Goal: Task Accomplishment & Management: Use online tool/utility

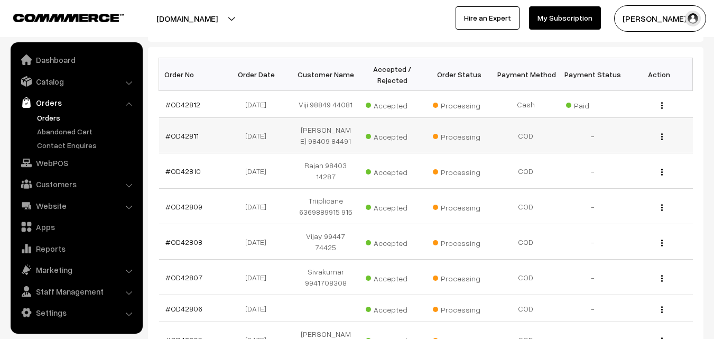
scroll to position [158, 0]
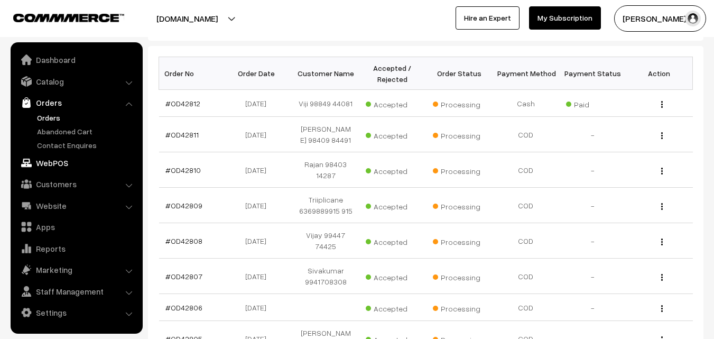
click at [60, 165] on link "WebPOS" at bounding box center [76, 162] width 126 height 19
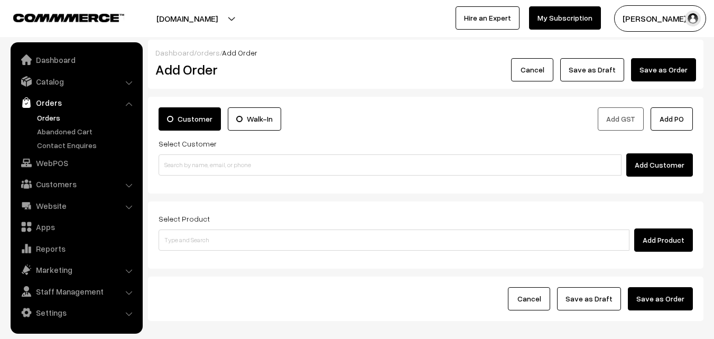
click at [210, 160] on input at bounding box center [389, 164] width 463 height 21
click at [185, 162] on input "97890 53958" at bounding box center [389, 164] width 463 height 21
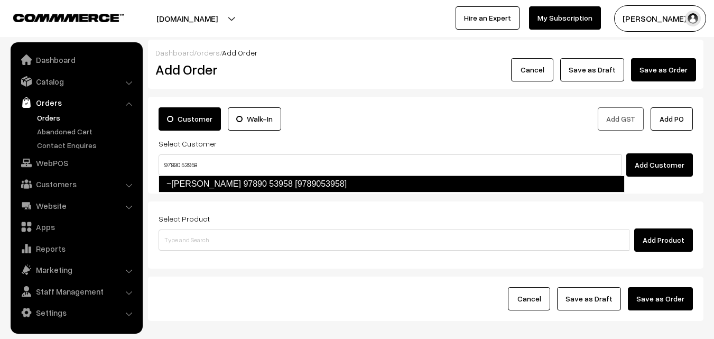
type input "97890 53958"
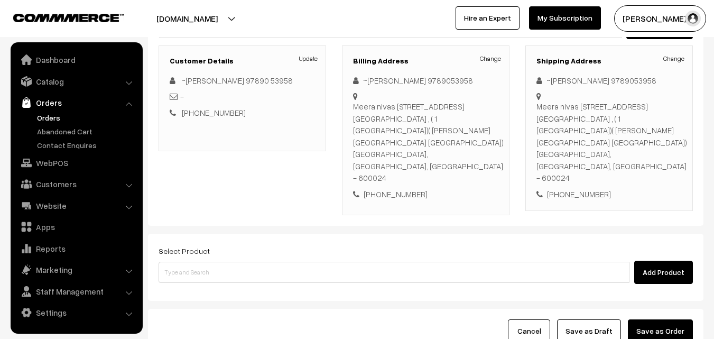
scroll to position [193, 0]
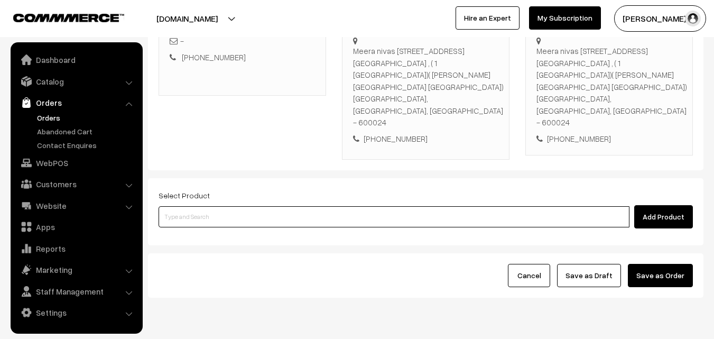
click at [289, 206] on input at bounding box center [393, 216] width 471 height 21
click at [267, 206] on input at bounding box center [393, 216] width 471 height 21
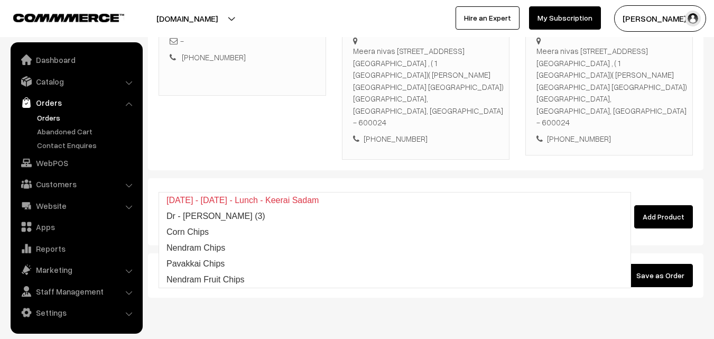
type input "c"
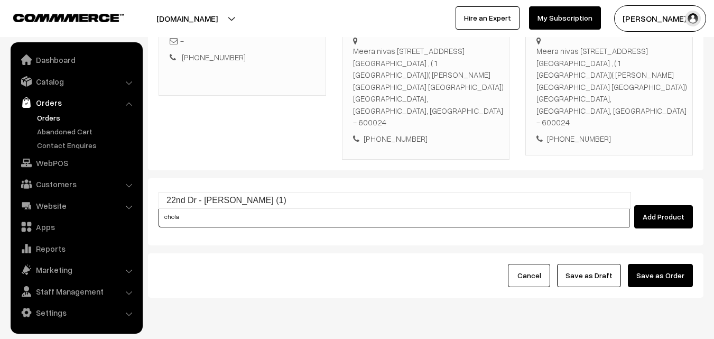
type input "22nd Dr - Chola Poori (1)"
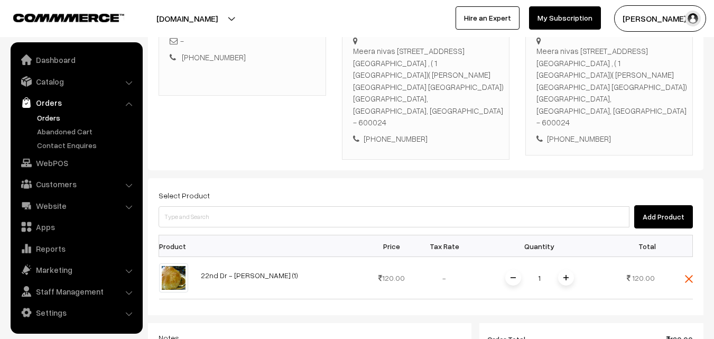
click at [568, 269] on span at bounding box center [566, 277] width 16 height 16
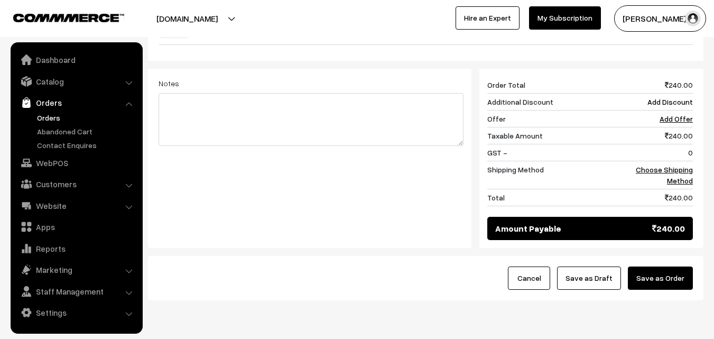
scroll to position [450, 0]
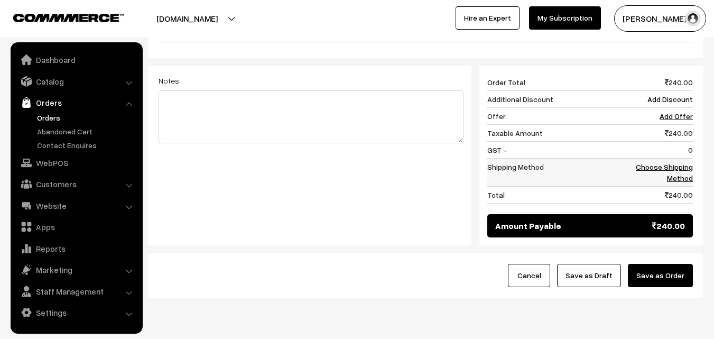
click at [677, 162] on link "Choose Shipping Method" at bounding box center [664, 172] width 57 height 20
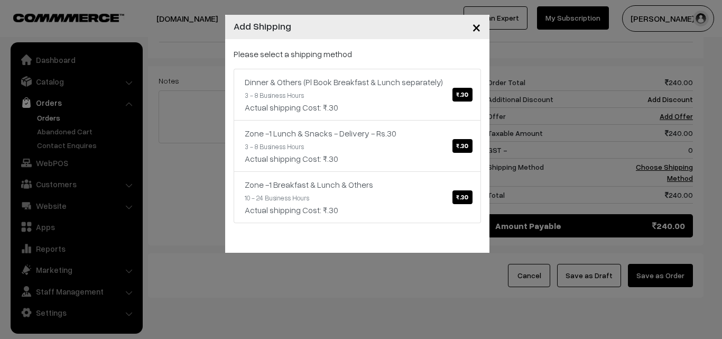
click at [380, 86] on link "Dinner & Others (Pl Book Breakfast & Lunch separately) ₹.30 3 - 8 Business Hour…" at bounding box center [357, 95] width 247 height 52
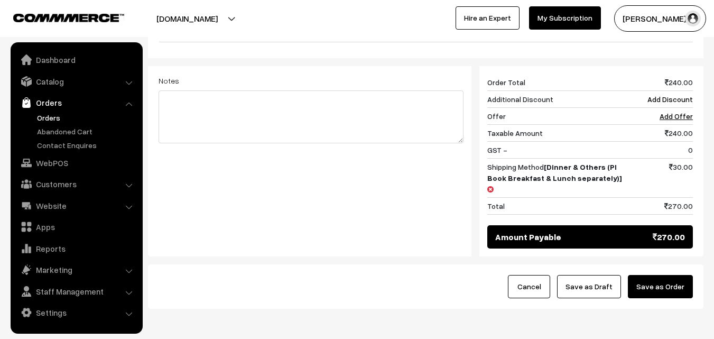
click at [667, 275] on button "Save as Order" at bounding box center [660, 286] width 65 height 23
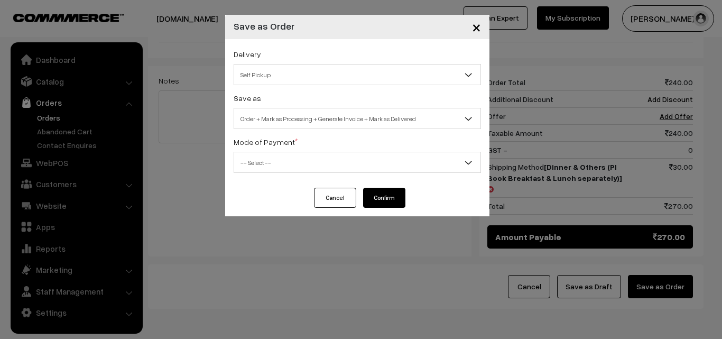
click at [289, 124] on span "Order + Mark as Processing + Generate Invoice + Mark as Delivered" at bounding box center [357, 118] width 246 height 18
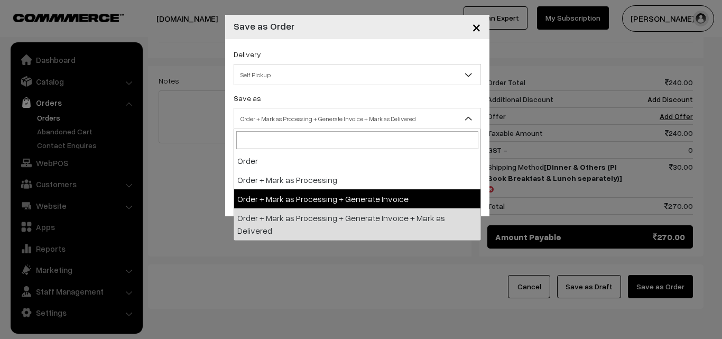
select select "3"
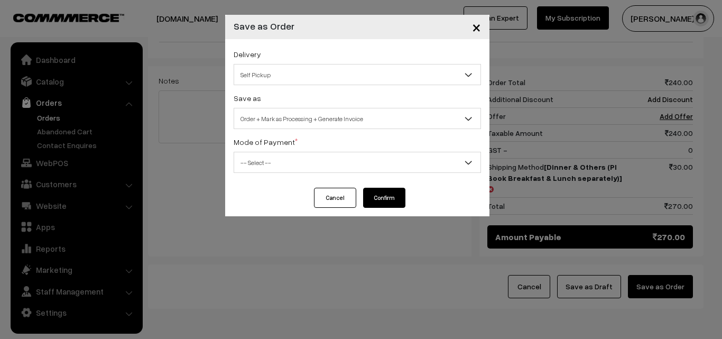
click at [275, 161] on span "-- Select --" at bounding box center [357, 162] width 246 height 18
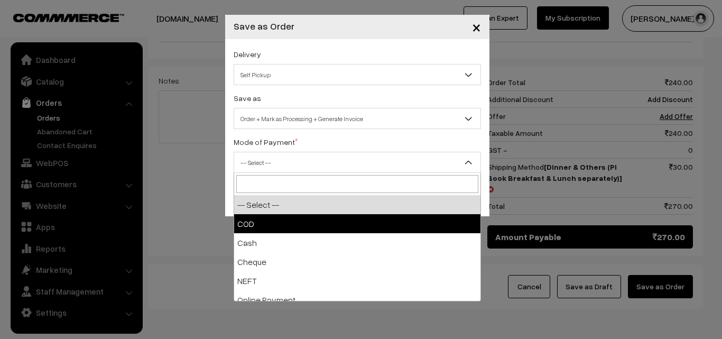
select select "1"
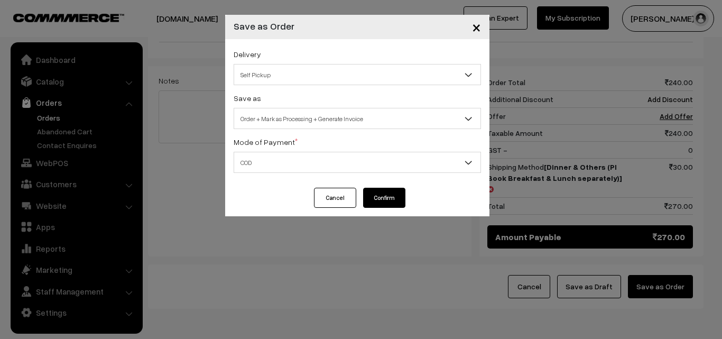
click at [388, 201] on button "Confirm" at bounding box center [384, 198] width 42 height 20
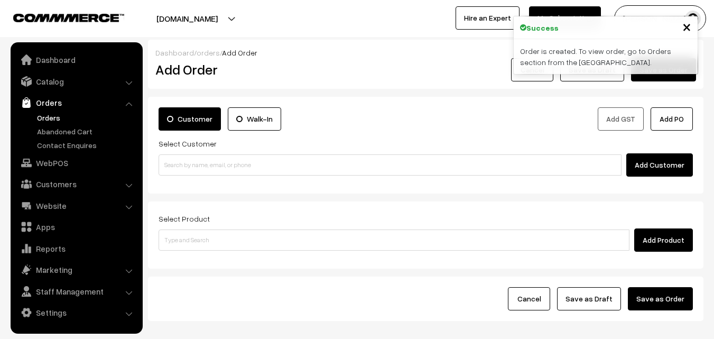
click at [46, 116] on link "Orders" at bounding box center [86, 117] width 105 height 11
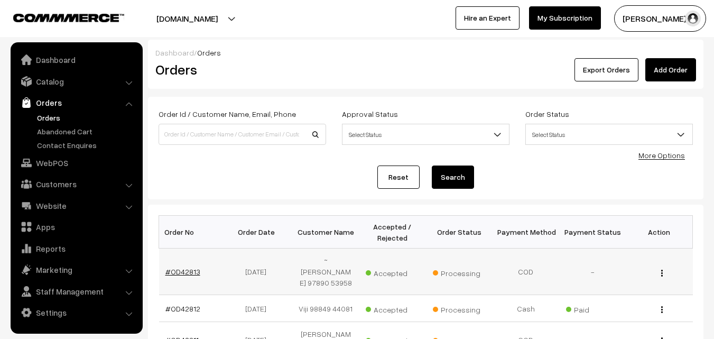
click at [183, 270] on link "#OD42813" at bounding box center [182, 271] width 35 height 9
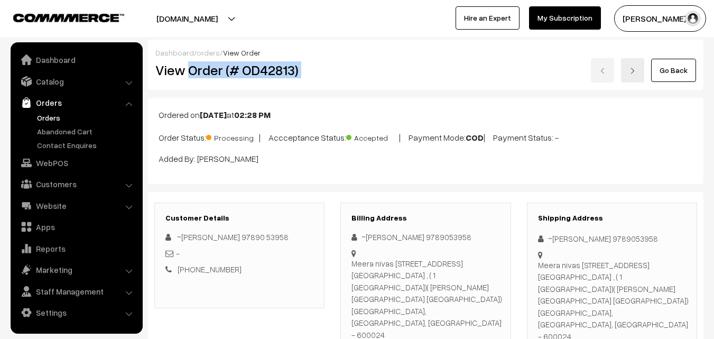
drag, startPoint x: 0, startPoint y: 0, endPoint x: 399, endPoint y: 100, distance: 411.2
click at [391, 70] on div "View Order (# OD42813) Go Back" at bounding box center [425, 70] width 556 height 24
copy div "Order (# OD42813)"
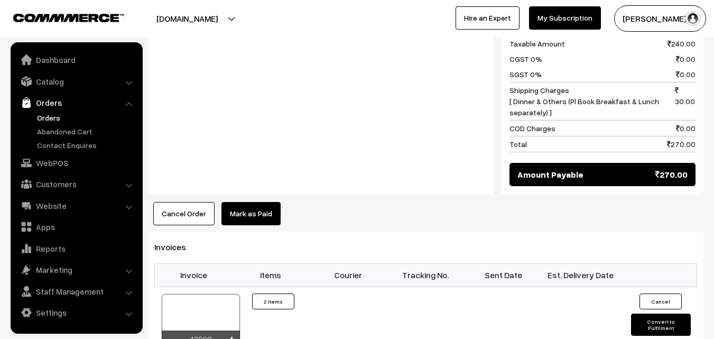
scroll to position [634, 0]
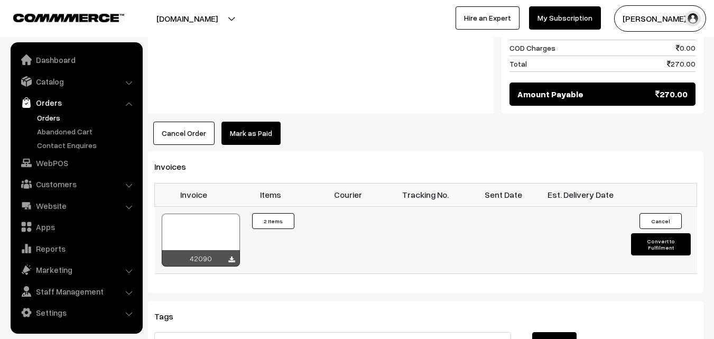
click at [198, 213] on div "42090" at bounding box center [200, 240] width 79 height 54
click at [195, 213] on div at bounding box center [201, 239] width 78 height 53
click at [51, 119] on link "Orders" at bounding box center [86, 117] width 105 height 11
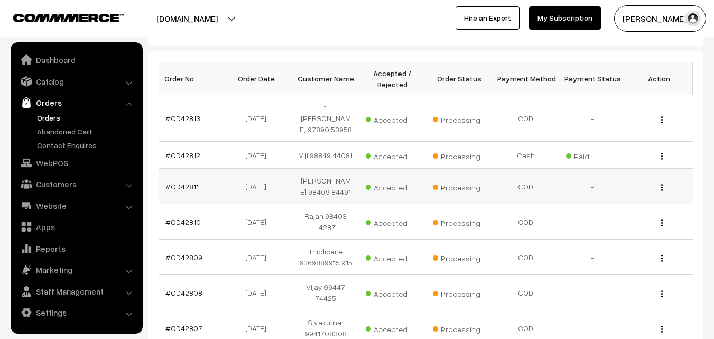
scroll to position [158, 0]
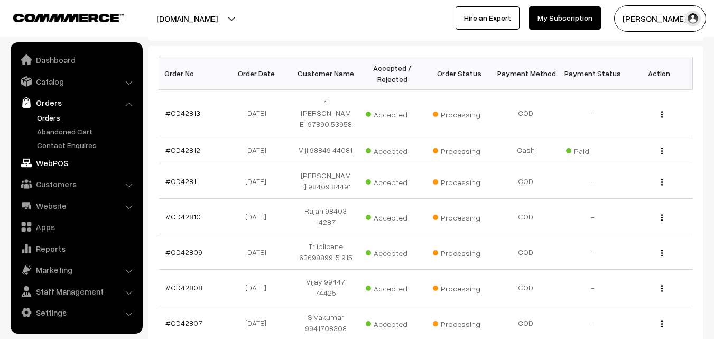
click at [41, 162] on link "WebPOS" at bounding box center [76, 162] width 126 height 19
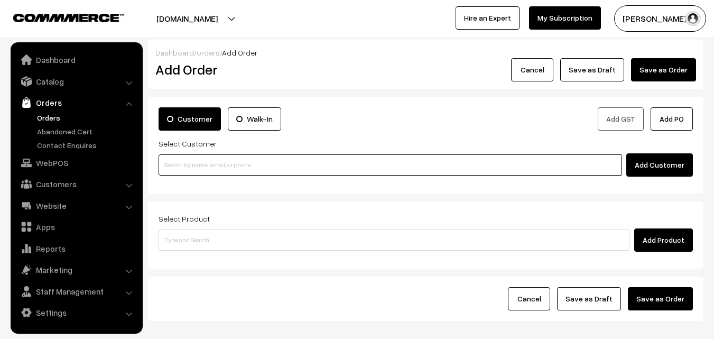
click at [236, 161] on input at bounding box center [389, 164] width 463 height 21
paste input "99416 78072"
click at [192, 164] on input "99416 78072" at bounding box center [389, 164] width 463 height 21
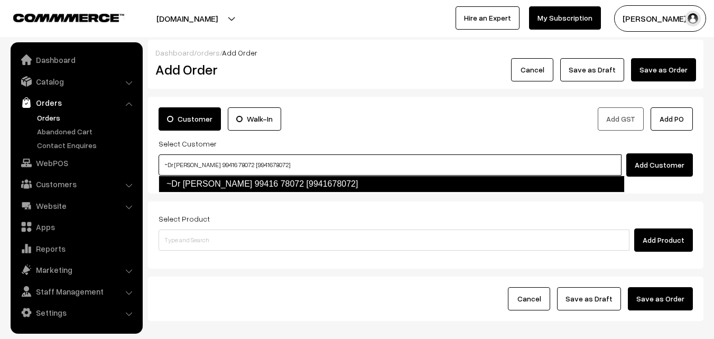
type input "~Dr R Srivathsan 99416 78072 [9941678072]"
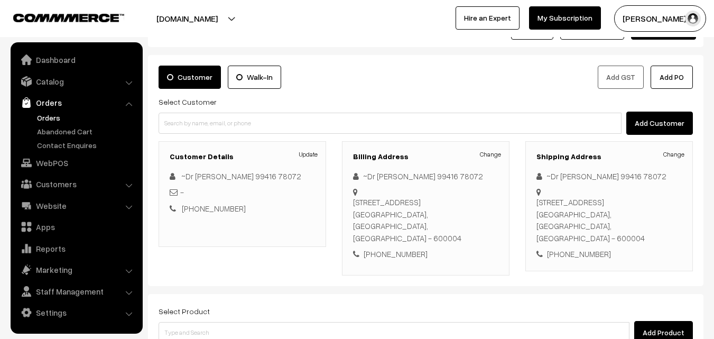
scroll to position [106, 0]
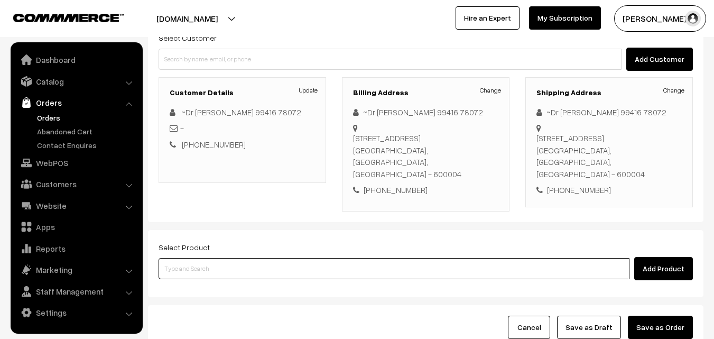
click at [256, 258] on input at bounding box center [393, 268] width 471 height 21
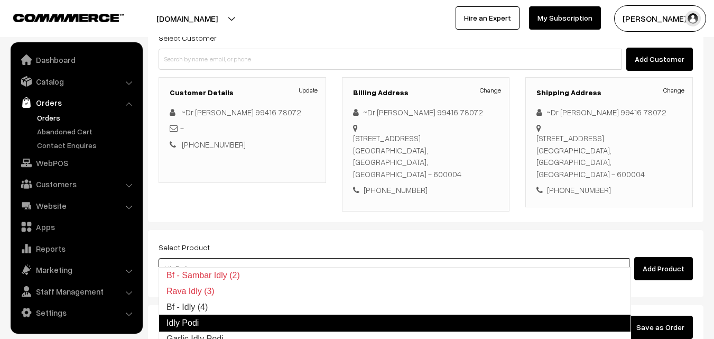
type input "Bf - Idly (4)"
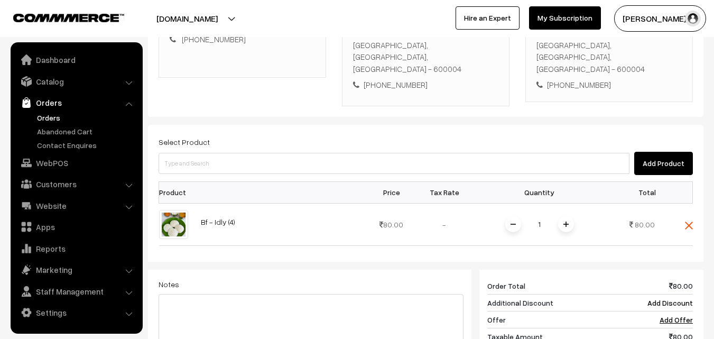
scroll to position [211, 0]
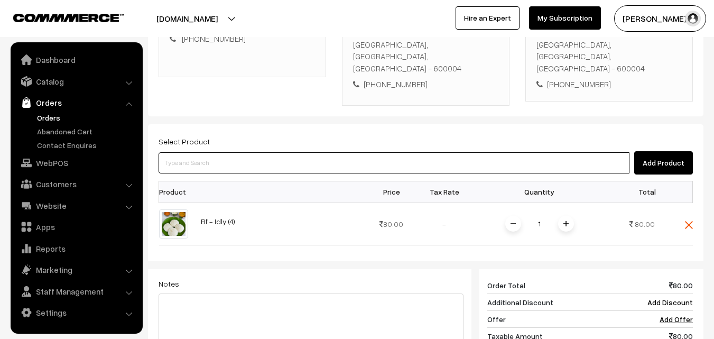
click at [221, 152] on input at bounding box center [393, 162] width 471 height 21
paste input "21st With Rice"
type input "21st With Rice"
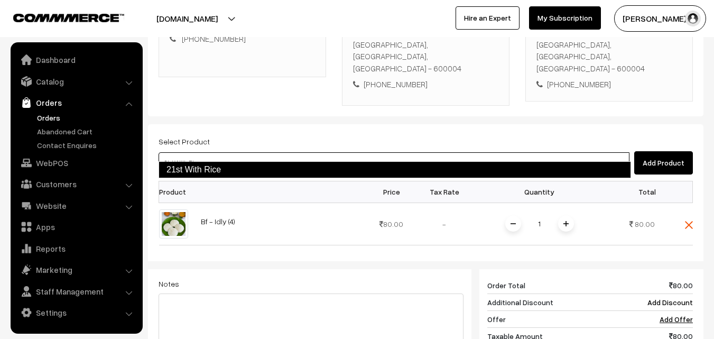
click at [195, 169] on link "21st With Rice" at bounding box center [394, 169] width 472 height 17
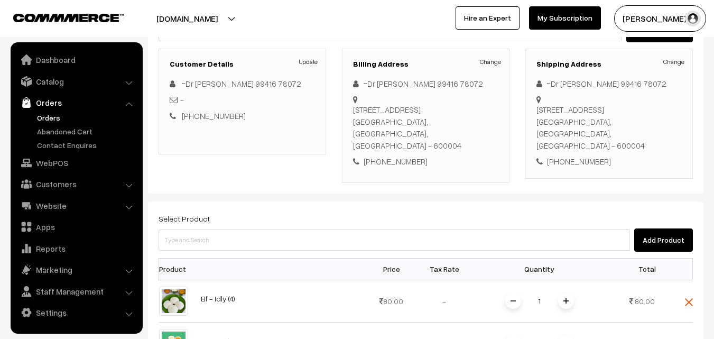
scroll to position [53, 0]
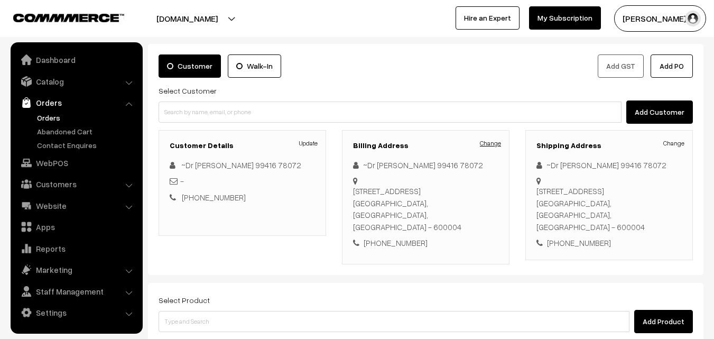
click at [497, 146] on link "Change" at bounding box center [490, 143] width 21 height 10
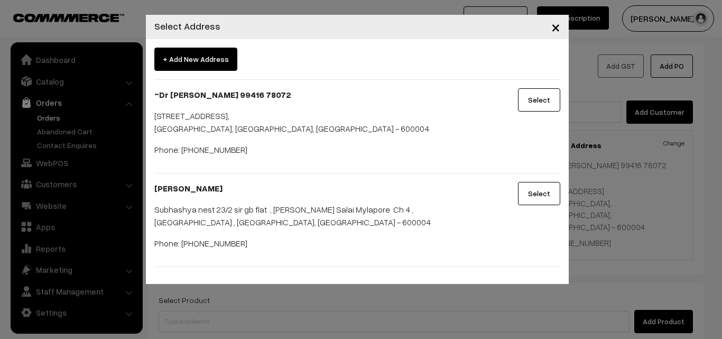
drag, startPoint x: 454, startPoint y: 329, endPoint x: 287, endPoint y: 325, distance: 166.5
click at [453, 329] on div "× Select Address + Add New Address ~Dr R Srivathsan 99416 78072 22/1 Karaneeswa…" at bounding box center [361, 169] width 722 height 339
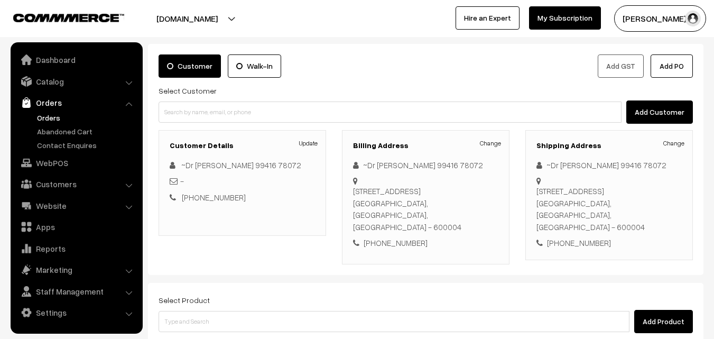
click at [43, 122] on link "Orders" at bounding box center [86, 117] width 105 height 11
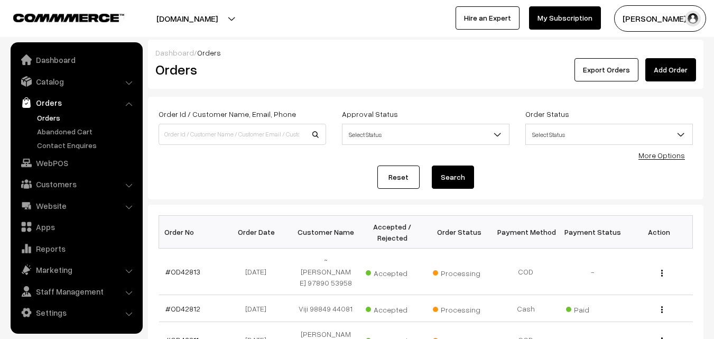
scroll to position [106, 0]
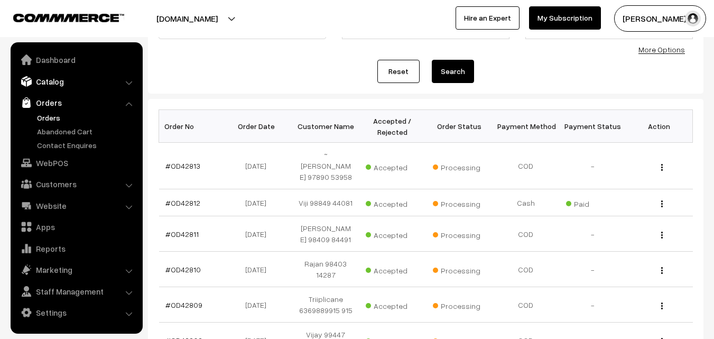
click at [60, 86] on link "Catalog" at bounding box center [76, 81] width 126 height 19
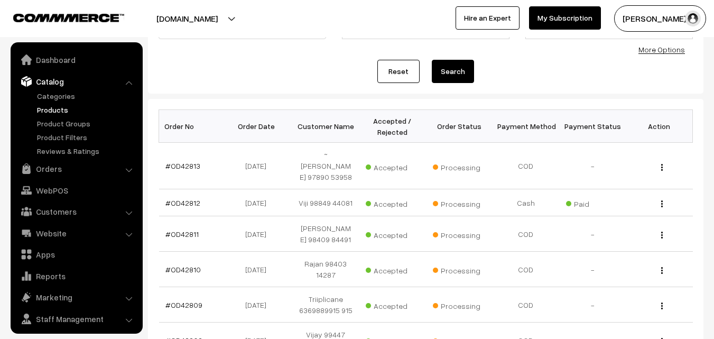
click at [64, 109] on link "Products" at bounding box center [86, 109] width 105 height 11
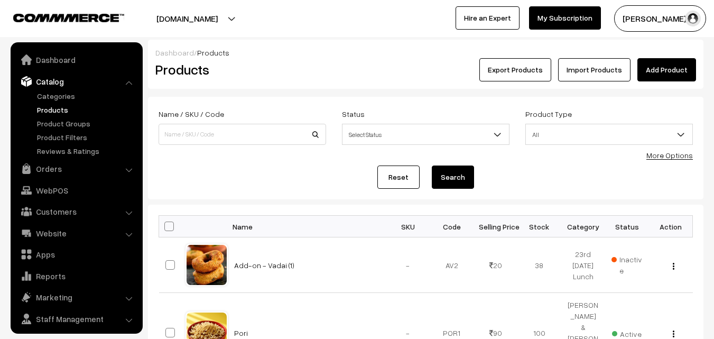
scroll to position [26, 0]
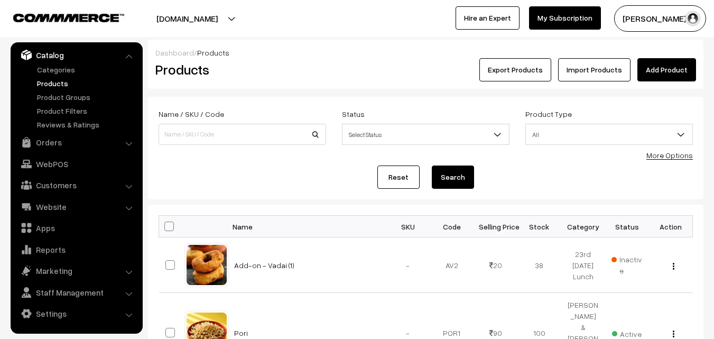
click at [673, 157] on link "More Options" at bounding box center [669, 155] width 46 height 9
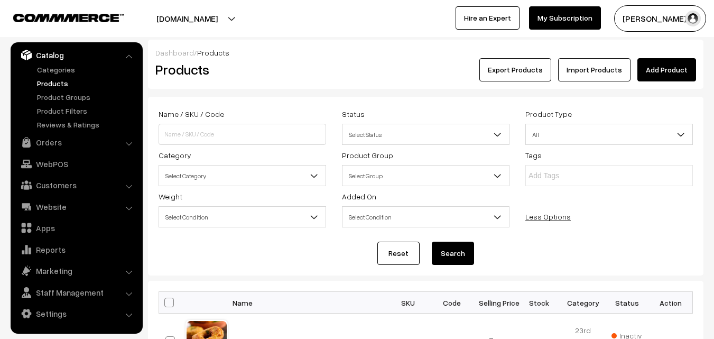
click at [182, 181] on span "Select Category" at bounding box center [242, 175] width 166 height 18
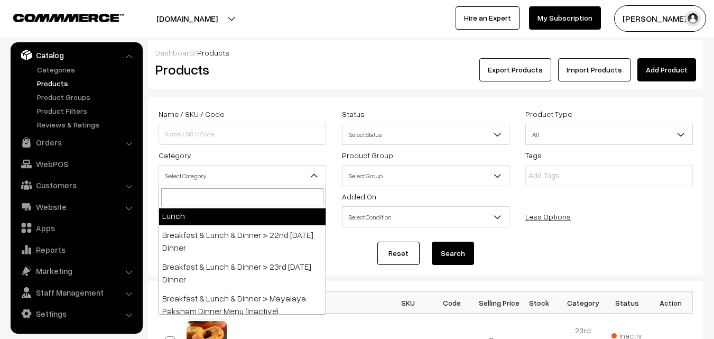
scroll to position [158, 0]
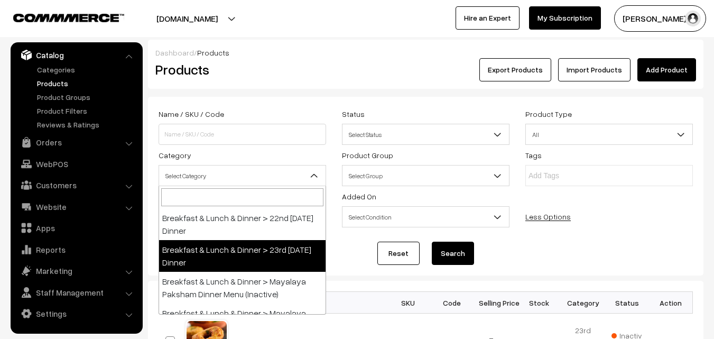
select select "96"
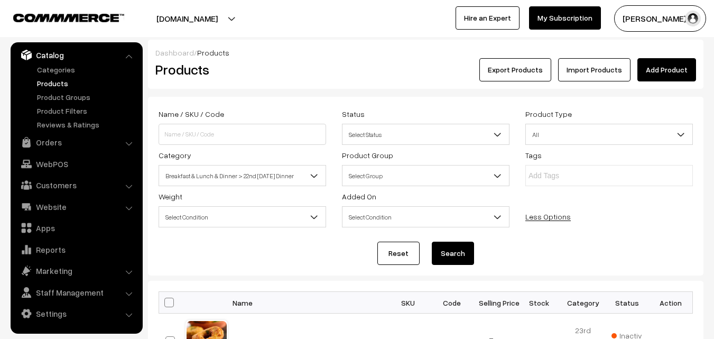
click at [463, 248] on button "Search" at bounding box center [453, 252] width 42 height 23
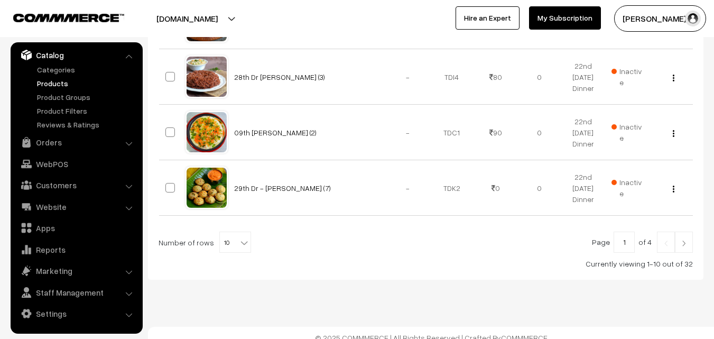
scroll to position [662, 0]
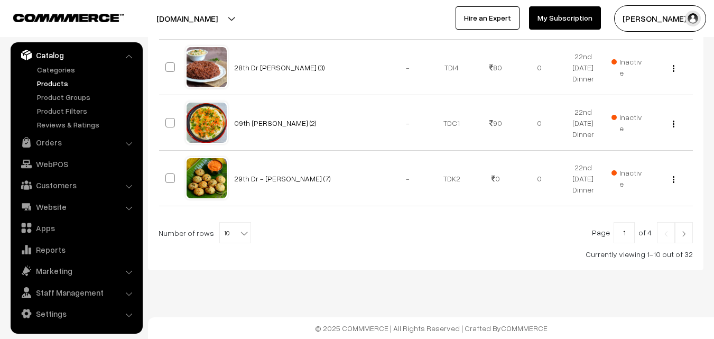
click at [230, 229] on span "10" at bounding box center [235, 232] width 31 height 21
select select "100"
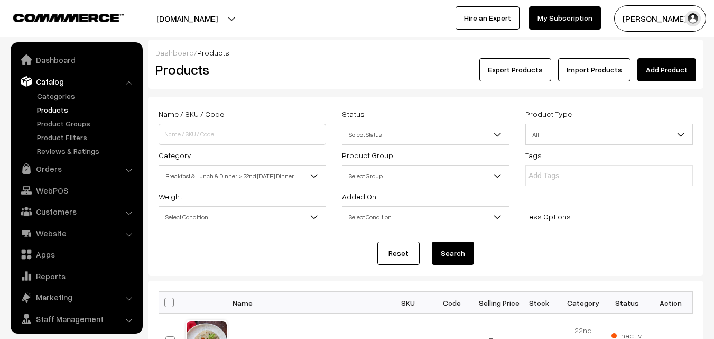
scroll to position [26, 0]
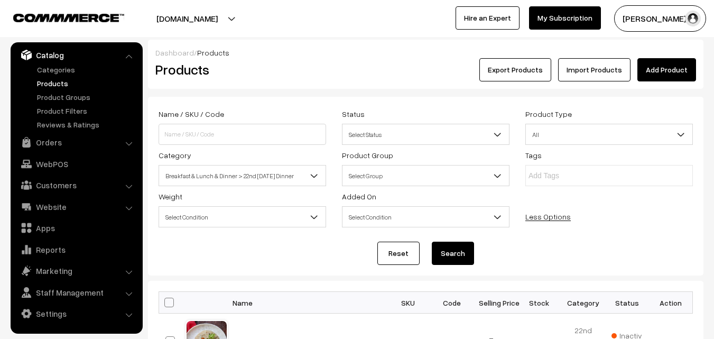
click at [171, 297] on th at bounding box center [172, 303] width 26 height 22
click at [167, 304] on span at bounding box center [169, 302] width 10 height 10
click at [166, 304] on input "checkbox" at bounding box center [162, 302] width 7 height 7
checkbox input "true"
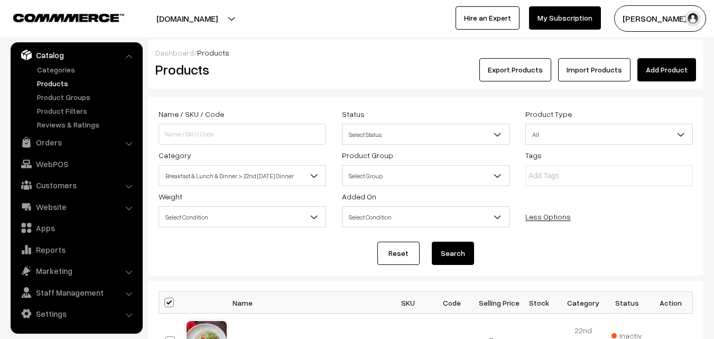
checkbox input "true"
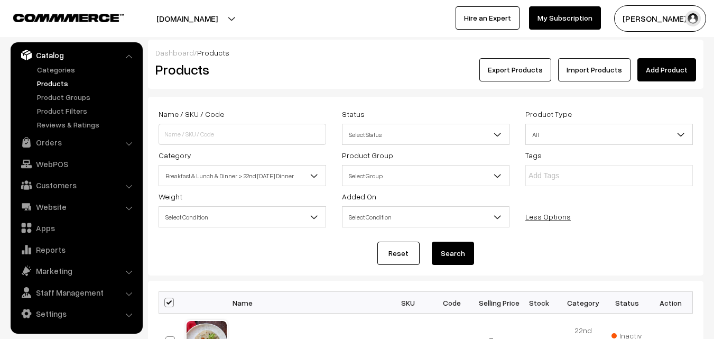
checkbox input "true"
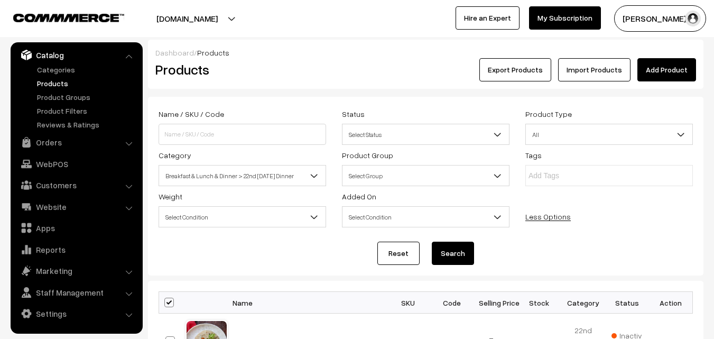
checkbox input "true"
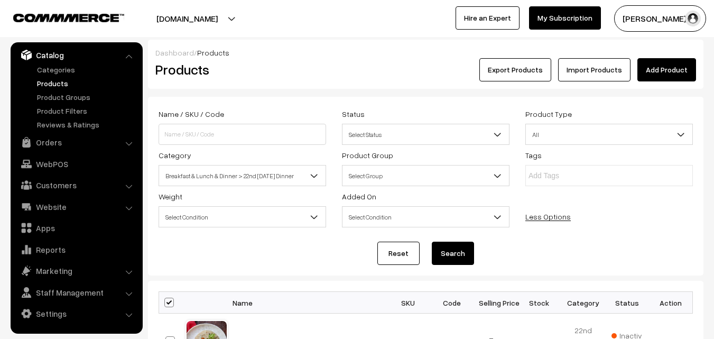
checkbox input "true"
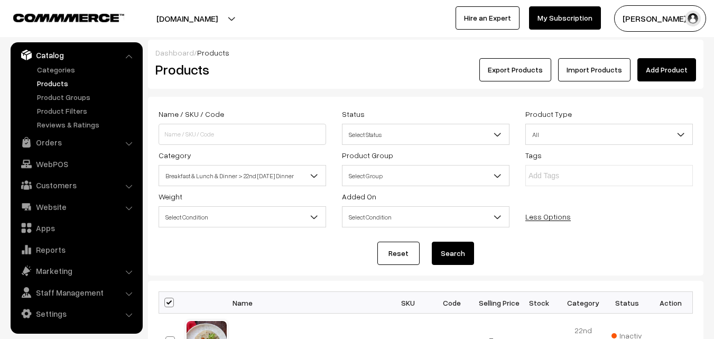
checkbox input "true"
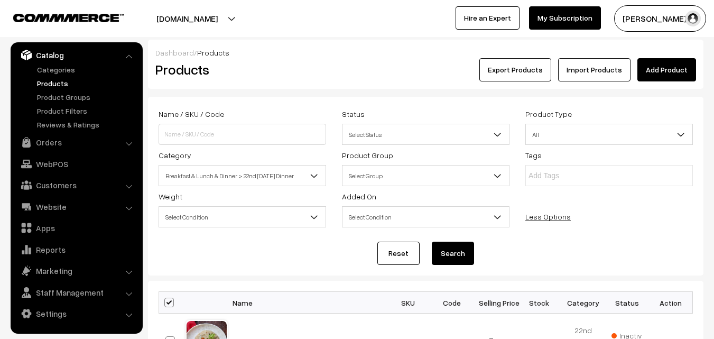
checkbox input "true"
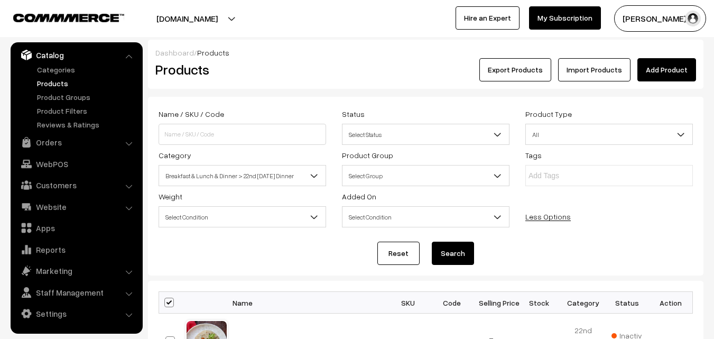
checkbox input "true"
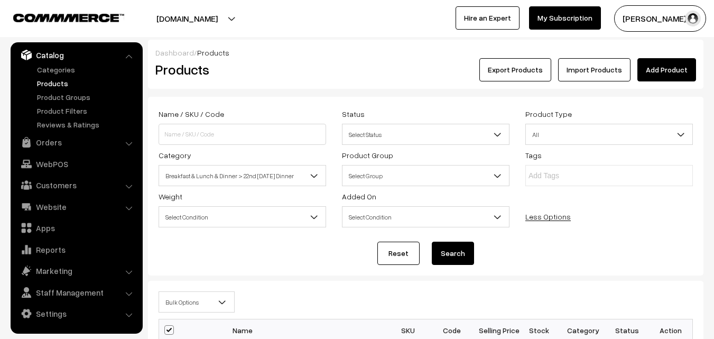
click at [178, 302] on span "Bulk Options" at bounding box center [196, 302] width 75 height 18
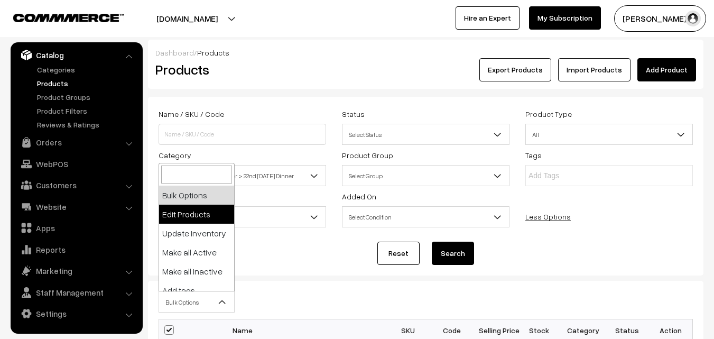
select select "editProduct"
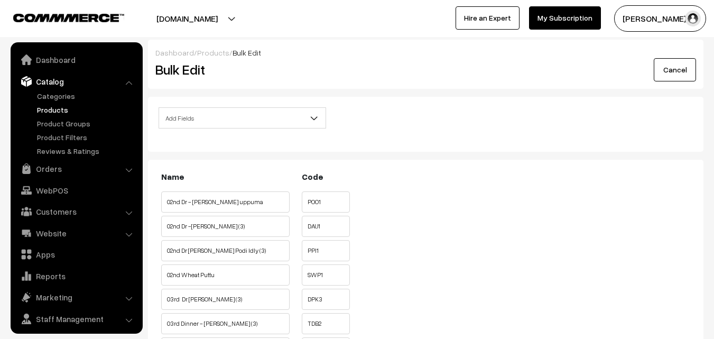
scroll to position [26, 0]
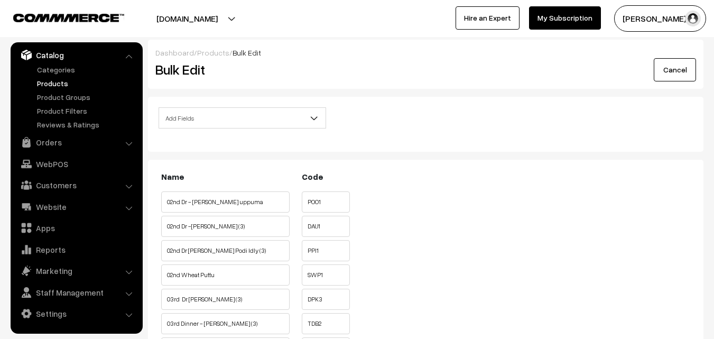
click at [213, 115] on span "Add Fields" at bounding box center [242, 118] width 166 height 18
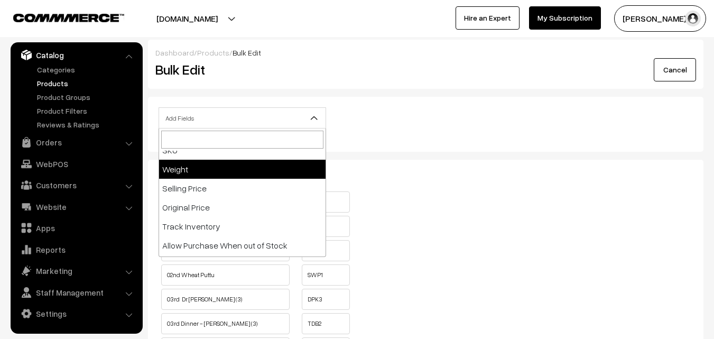
scroll to position [106, 0]
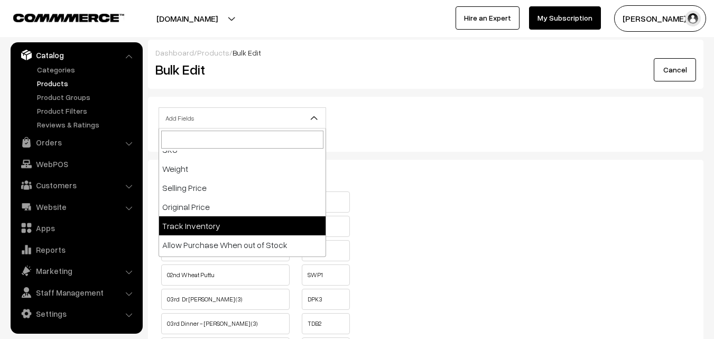
select select "track"
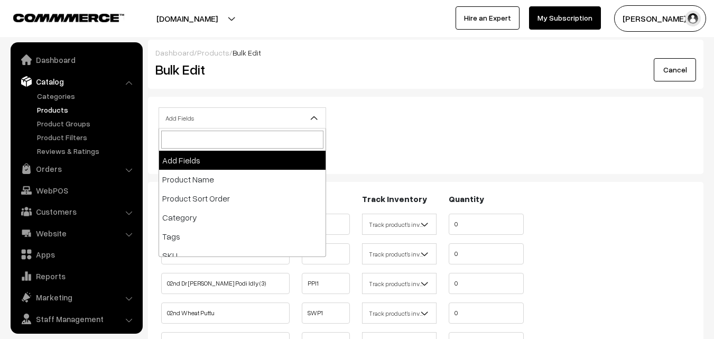
click at [216, 122] on span "Add Fields" at bounding box center [242, 118] width 166 height 18
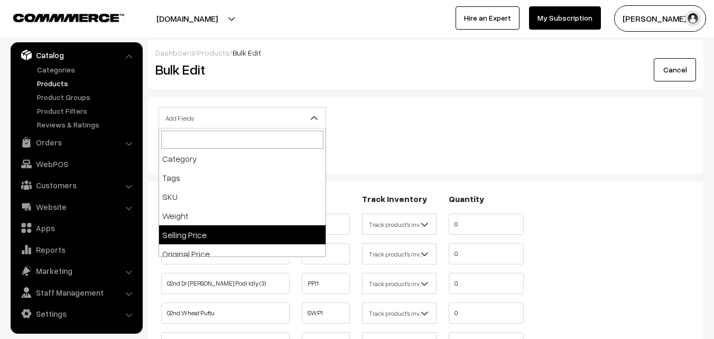
scroll to position [158, 0]
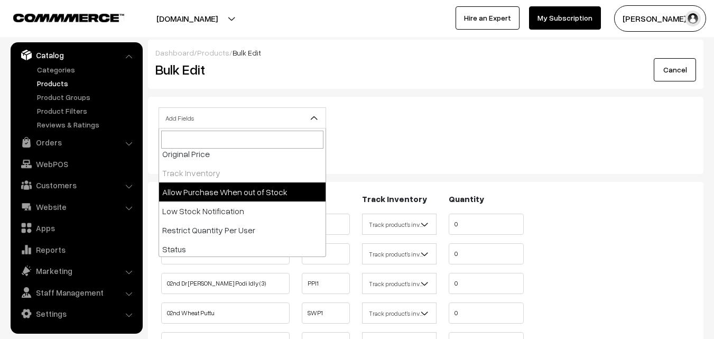
select select "allow-purchase"
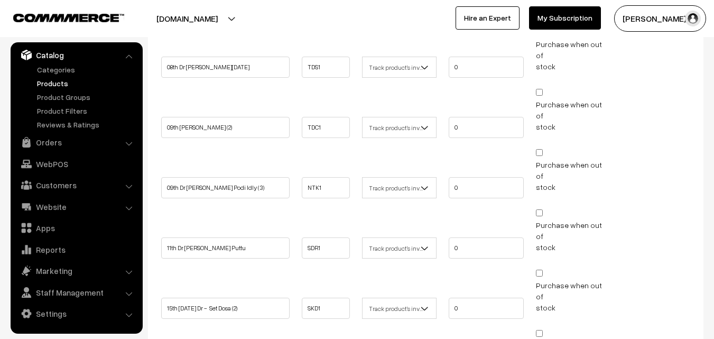
scroll to position [951, 0]
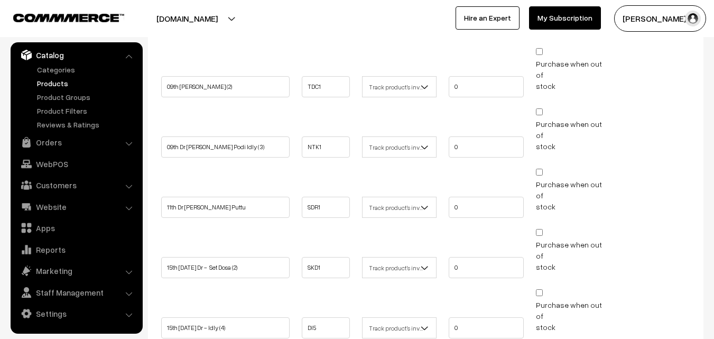
drag, startPoint x: 465, startPoint y: 183, endPoint x: 371, endPoint y: 201, distance: 95.3
click at [363, 193] on div "Name Code Track Inventory Quantity Allow Purchase POO1 0 0" at bounding box center [425, 211] width 534 height 1940
type input "0"
drag, startPoint x: 492, startPoint y: 221, endPoint x: 346, endPoint y: 234, distance: 146.9
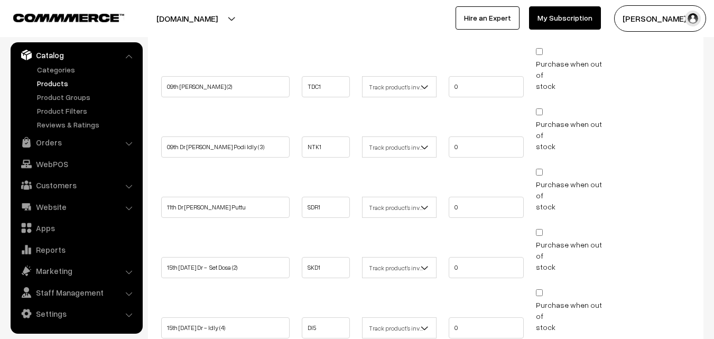
type input "0"
drag, startPoint x: 477, startPoint y: 274, endPoint x: 328, endPoint y: 280, distance: 149.1
type input "0"
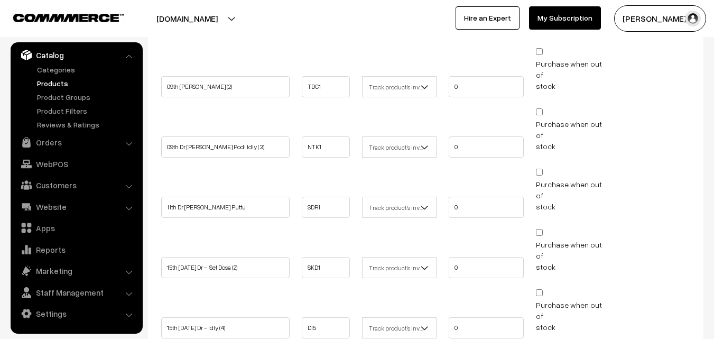
checkbox input "false"
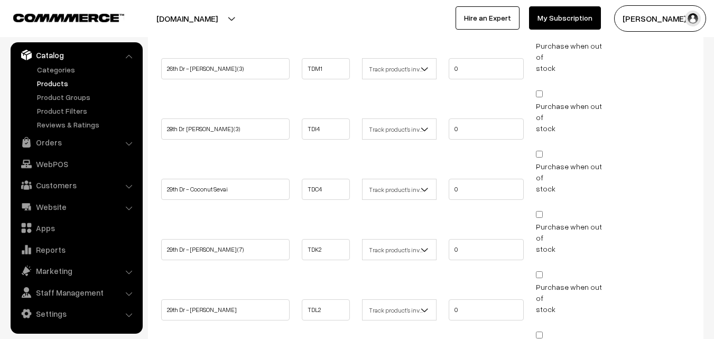
scroll to position [1509, 0]
drag, startPoint x: 235, startPoint y: 240, endPoint x: 237, endPoint y: 247, distance: 6.5
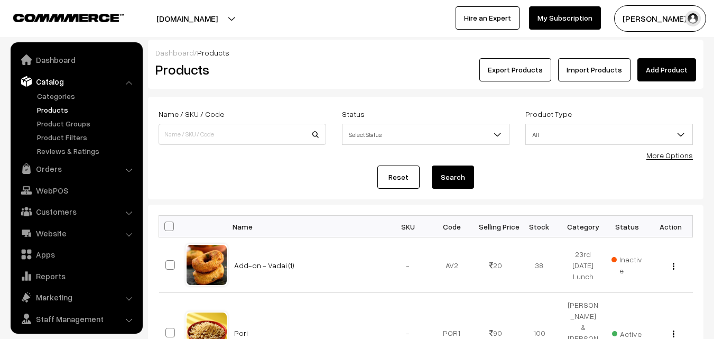
scroll to position [26, 0]
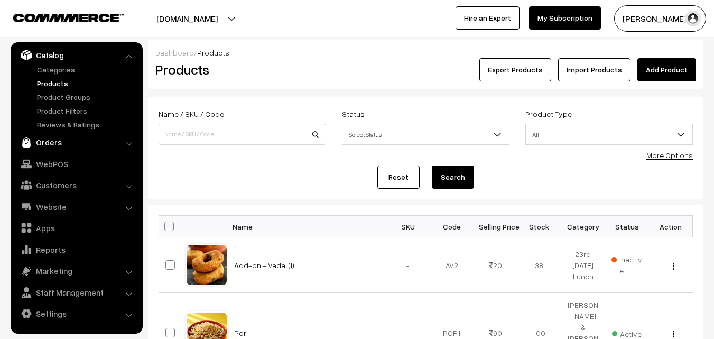
click at [67, 140] on link "Orders" at bounding box center [76, 142] width 126 height 19
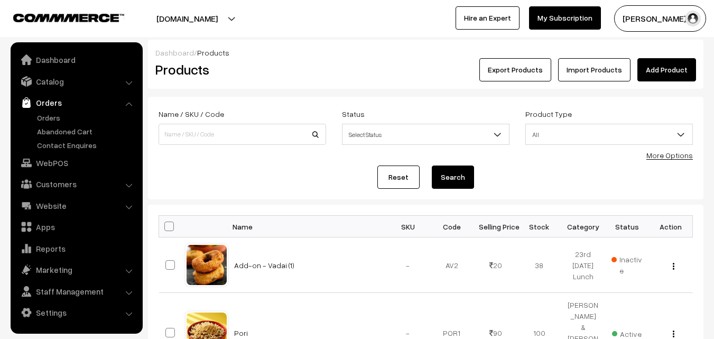
click at [51, 102] on link "Orders" at bounding box center [76, 102] width 126 height 19
click at [50, 113] on link "Orders" at bounding box center [86, 117] width 105 height 11
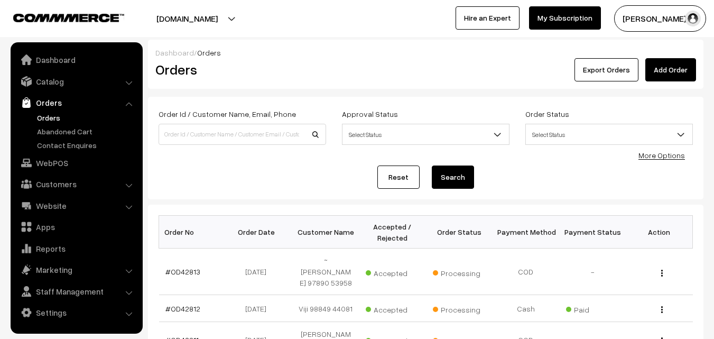
click at [45, 122] on link "Orders" at bounding box center [86, 117] width 105 height 11
click at [45, 116] on link "Orders" at bounding box center [86, 117] width 105 height 11
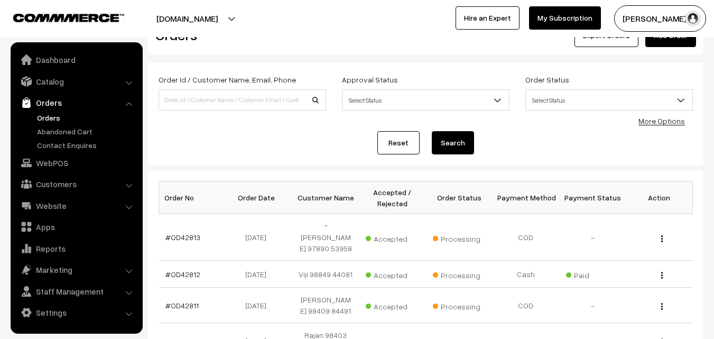
scroll to position [53, 0]
